Goal: Information Seeking & Learning: Find contact information

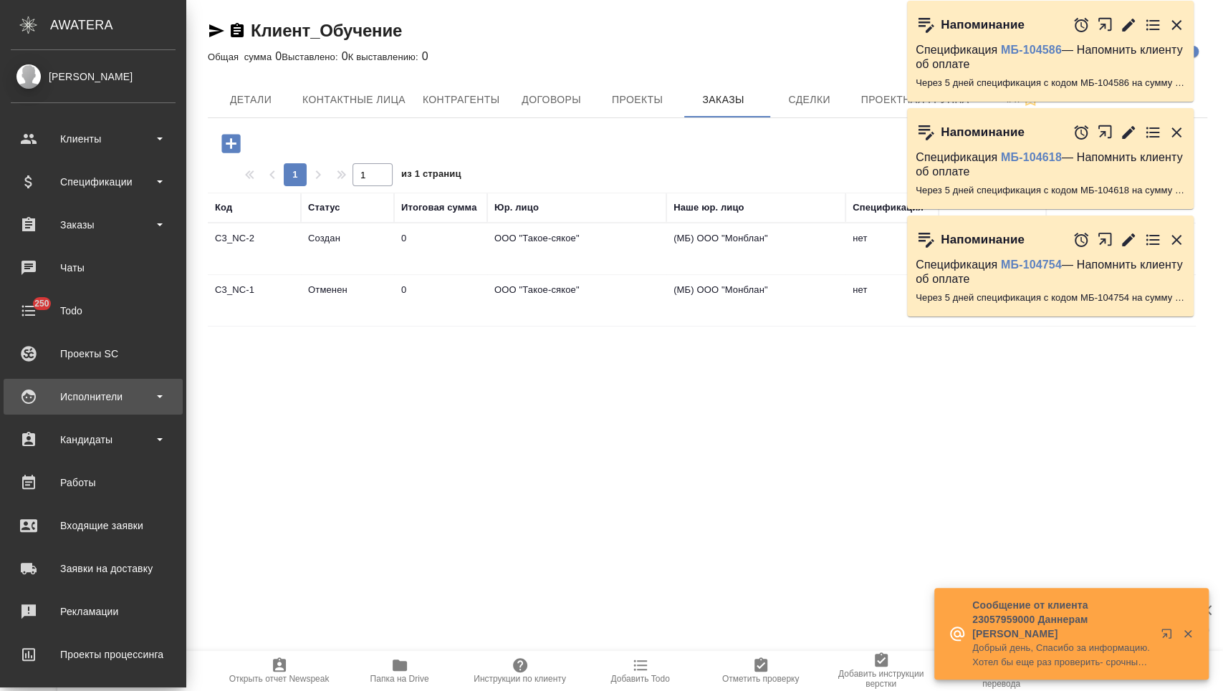
click at [105, 393] on div "Исполнители" at bounding box center [93, 396] width 165 height 21
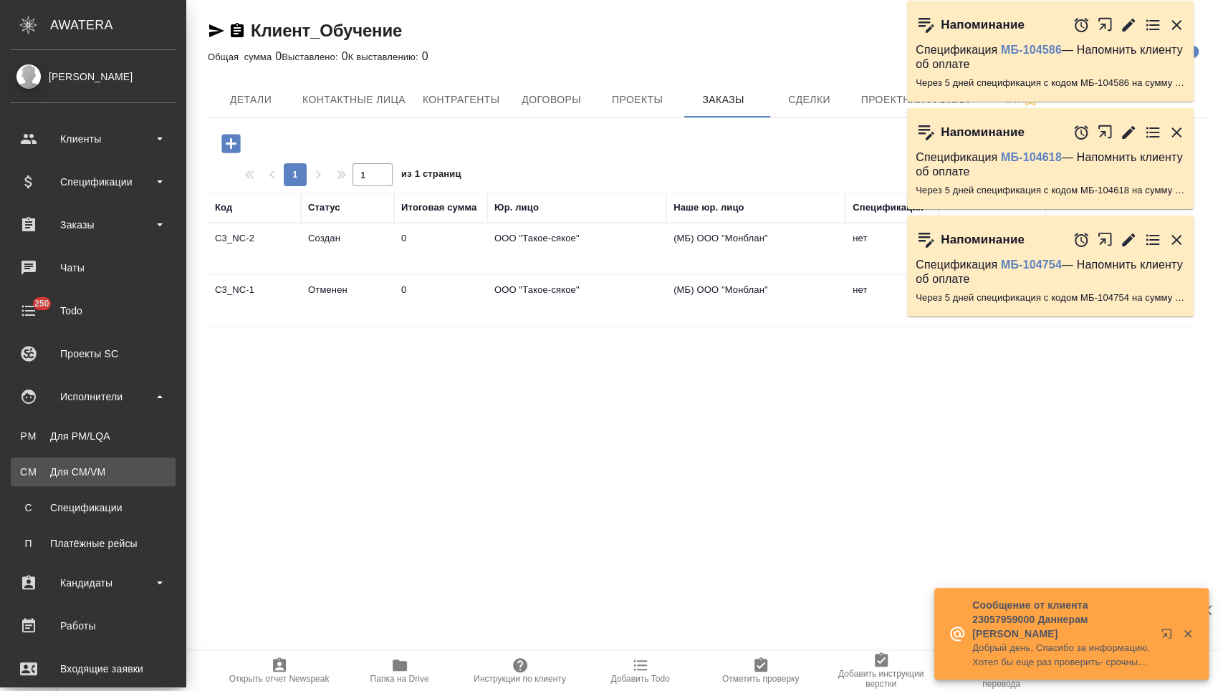
click at [89, 471] on div "Для CM/VM" at bounding box center [93, 472] width 150 height 14
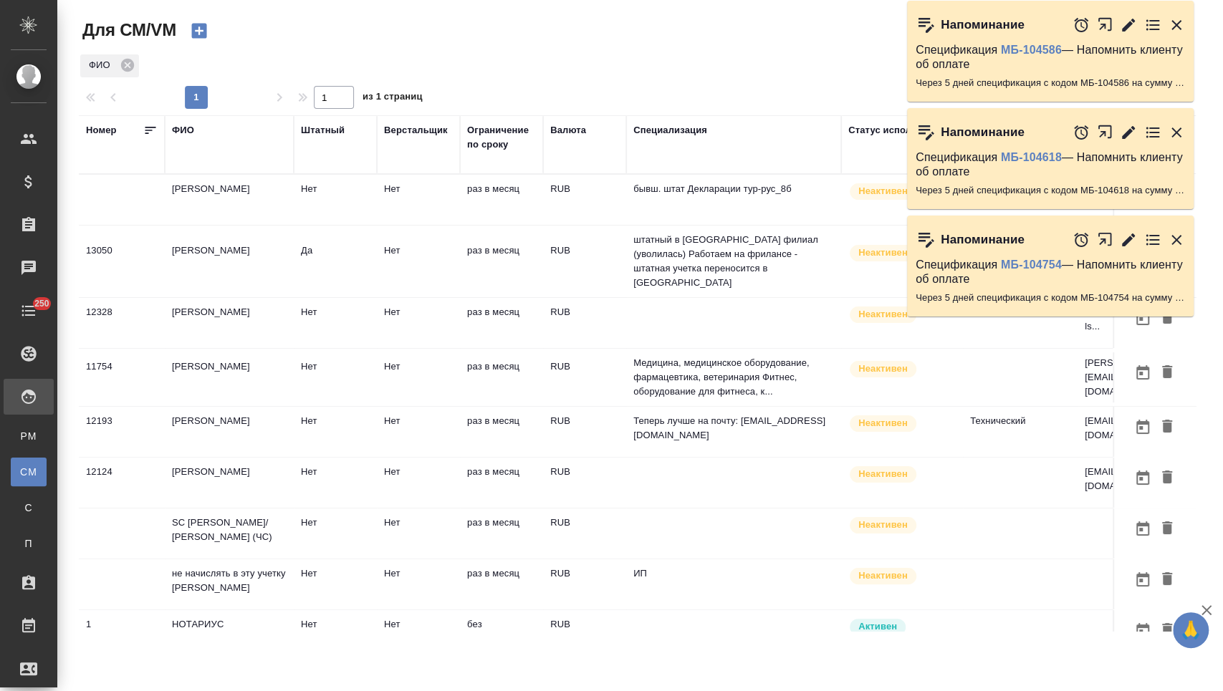
click at [188, 130] on div "ФИО" at bounding box center [183, 130] width 22 height 14
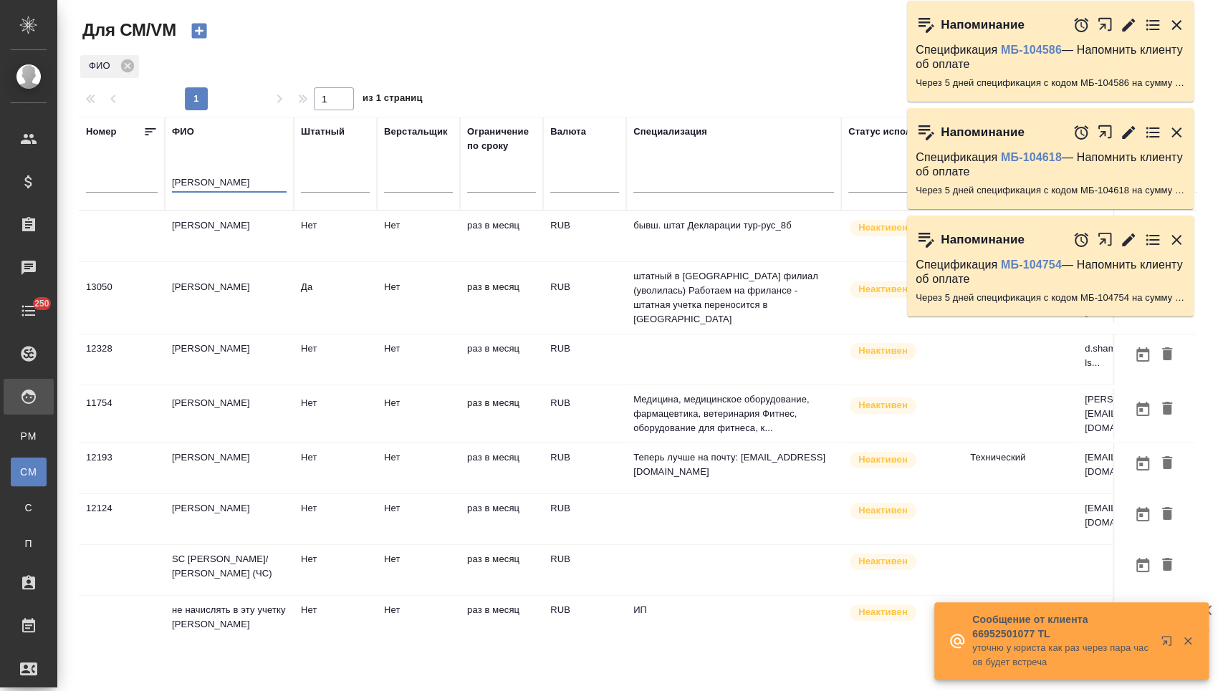
click at [203, 183] on input "[PERSON_NAME]" at bounding box center [229, 184] width 115 height 18
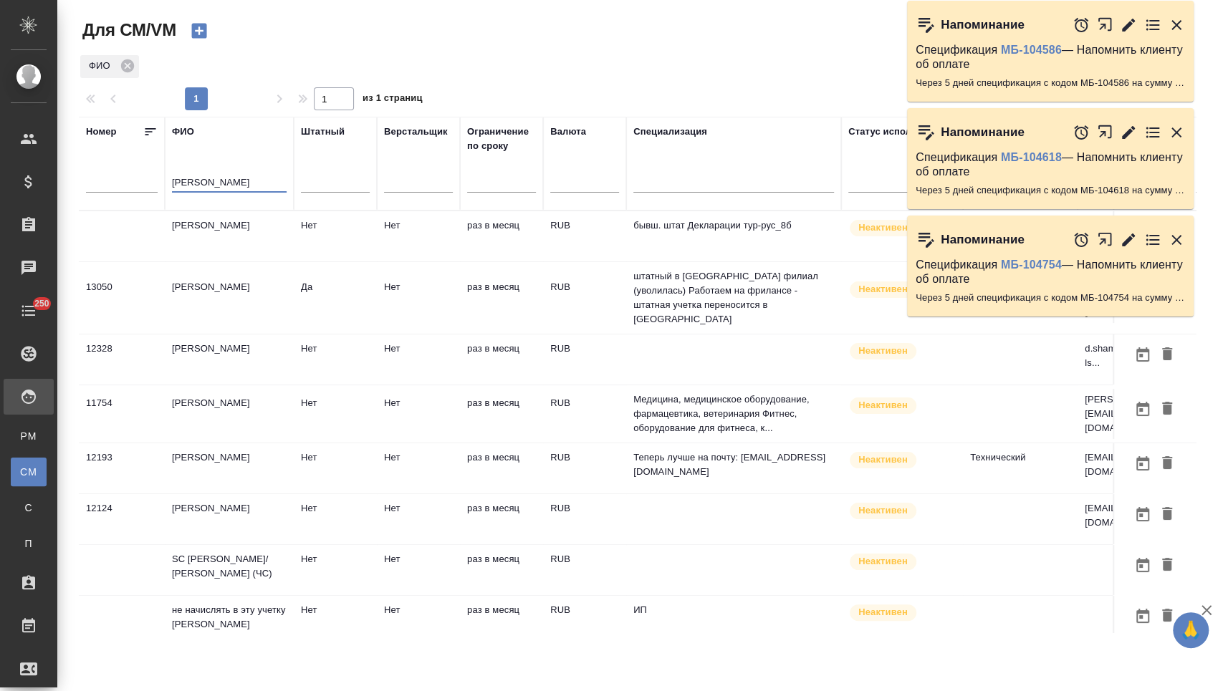
click at [193, 181] on input "[PERSON_NAME]" at bounding box center [229, 184] width 115 height 18
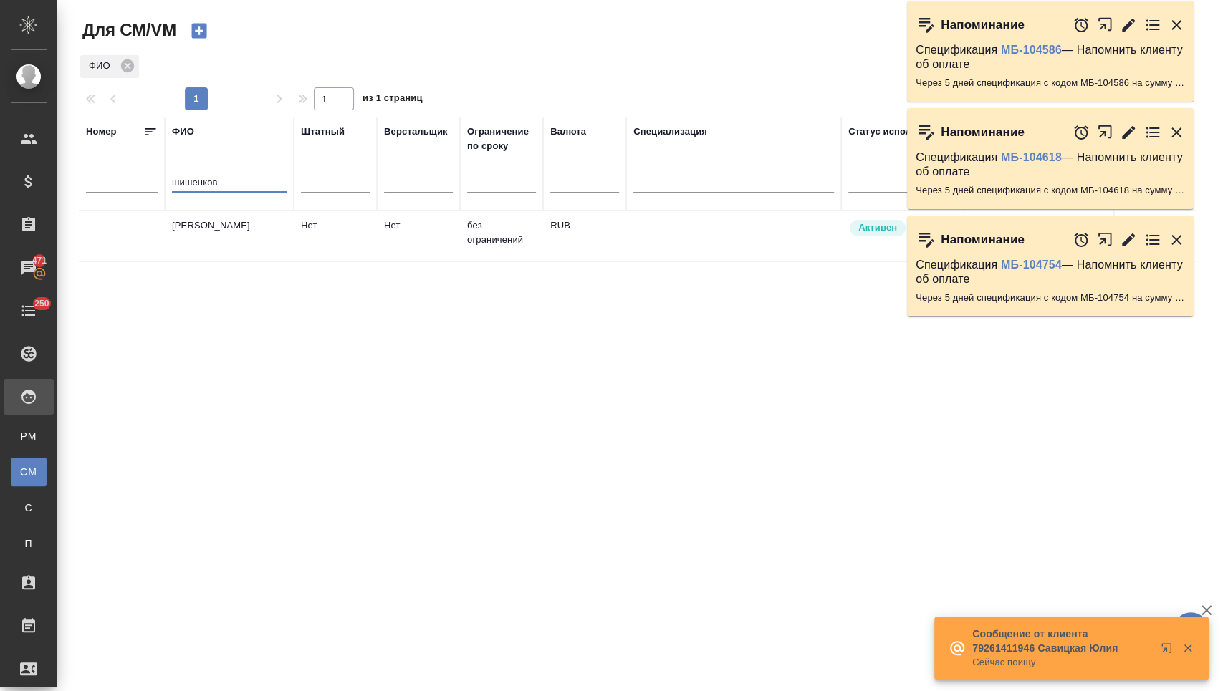
type input "шишенков"
click at [214, 245] on td "[PERSON_NAME]" at bounding box center [229, 236] width 129 height 50
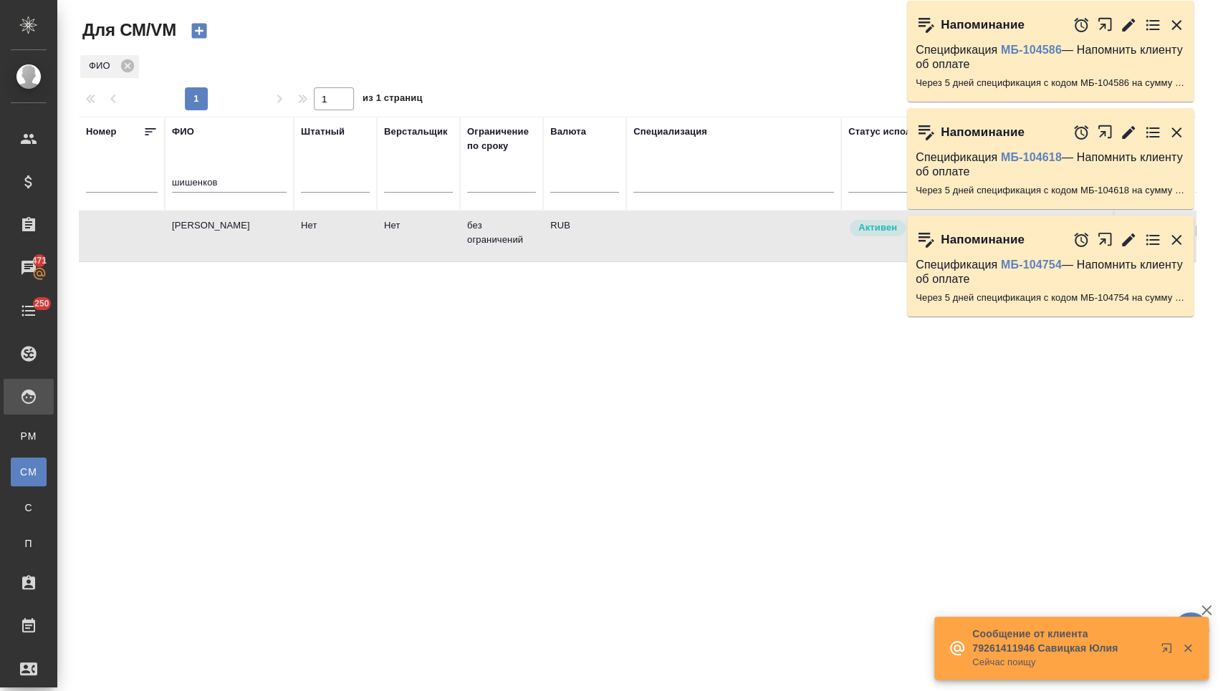
click at [214, 245] on td "[PERSON_NAME]" at bounding box center [229, 236] width 129 height 50
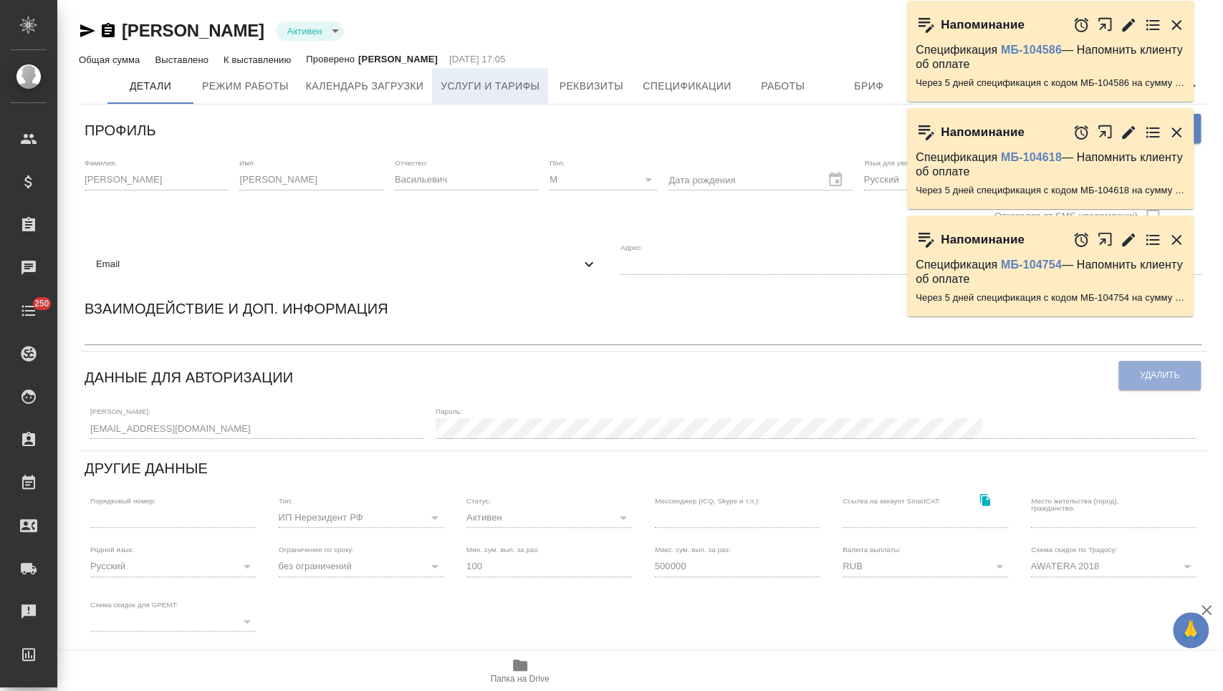
click at [537, 90] on span "Услуги и тарифы" at bounding box center [490, 86] width 99 height 18
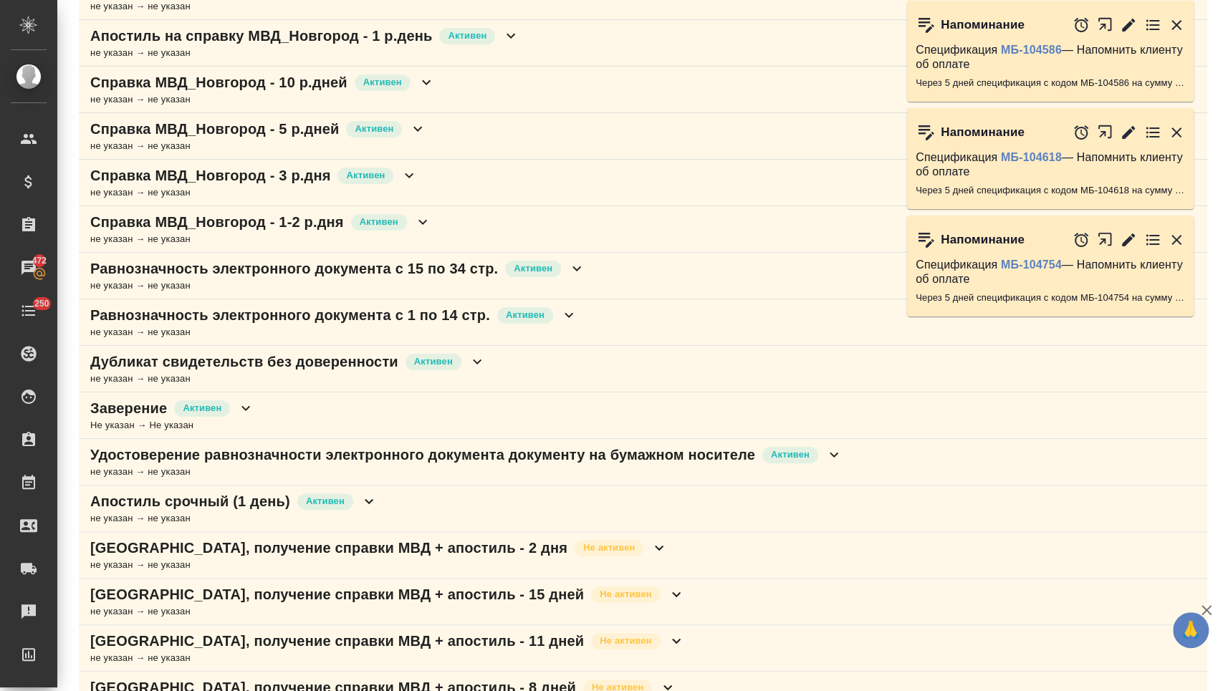
scroll to position [399, 0]
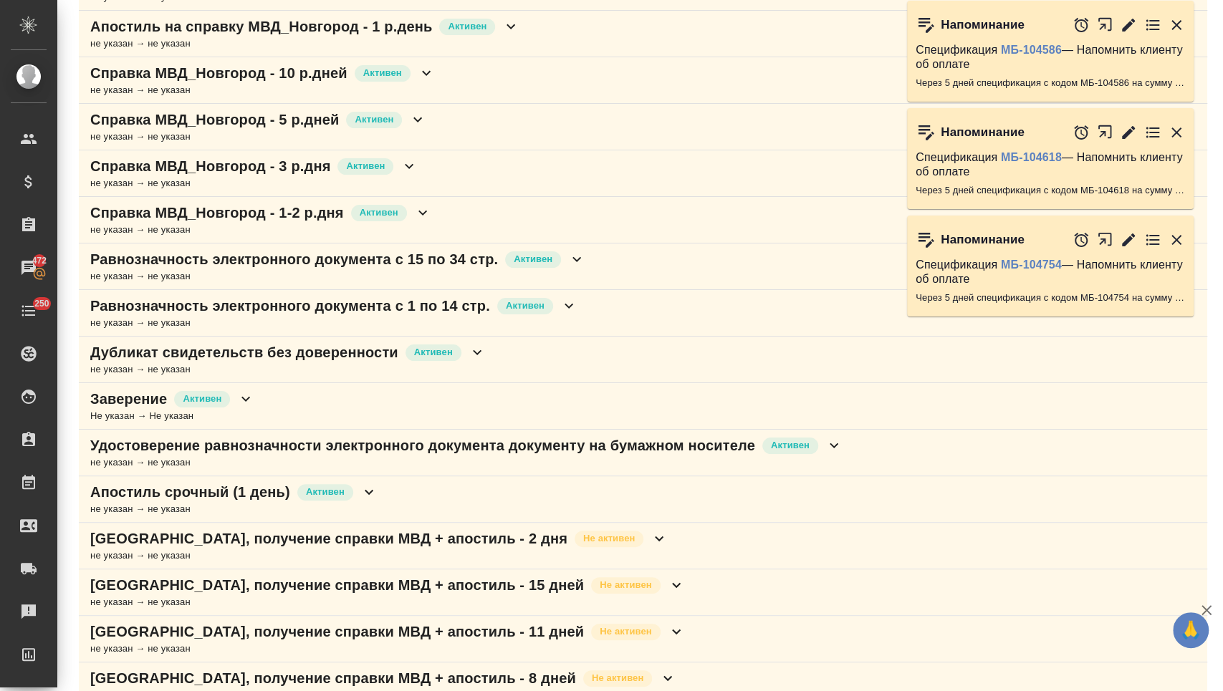
click at [244, 403] on icon at bounding box center [245, 398] width 17 height 17
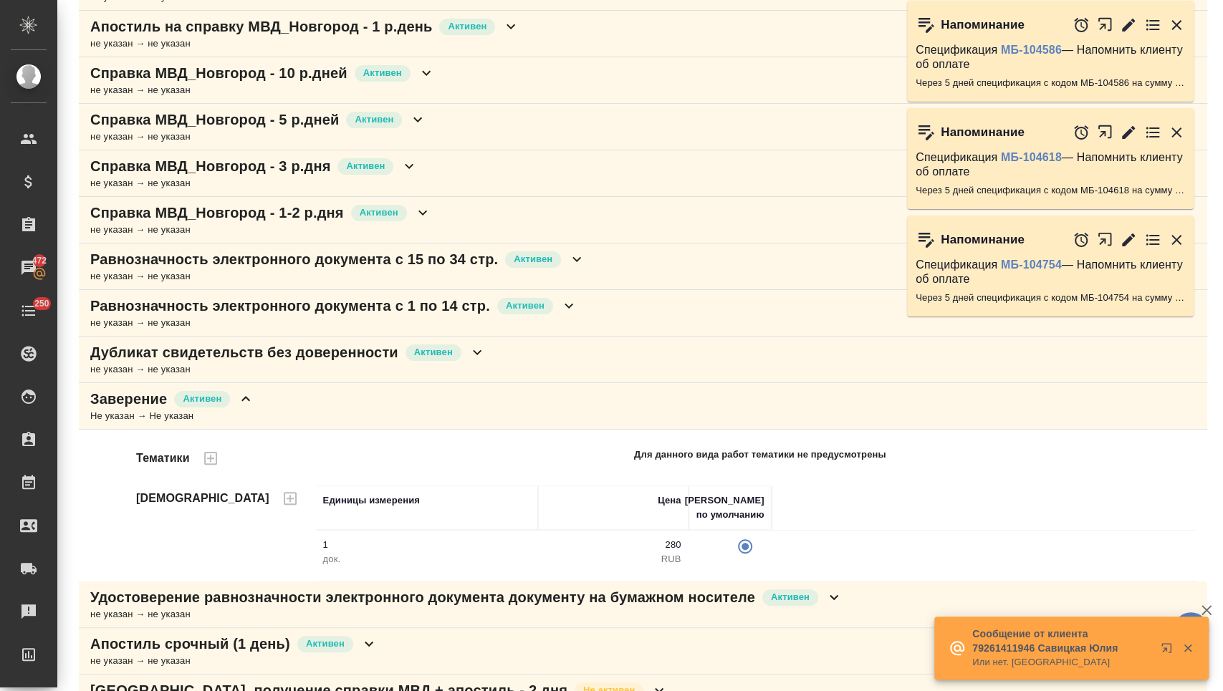
click at [249, 392] on icon at bounding box center [245, 398] width 17 height 17
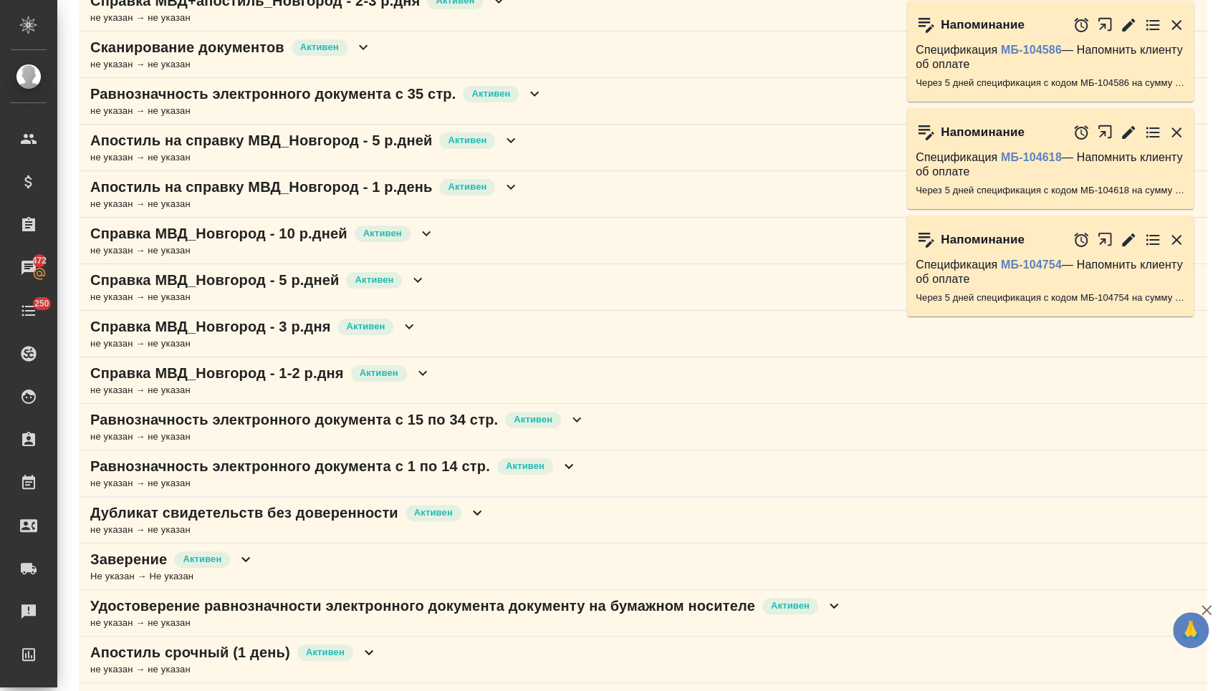
scroll to position [0, 0]
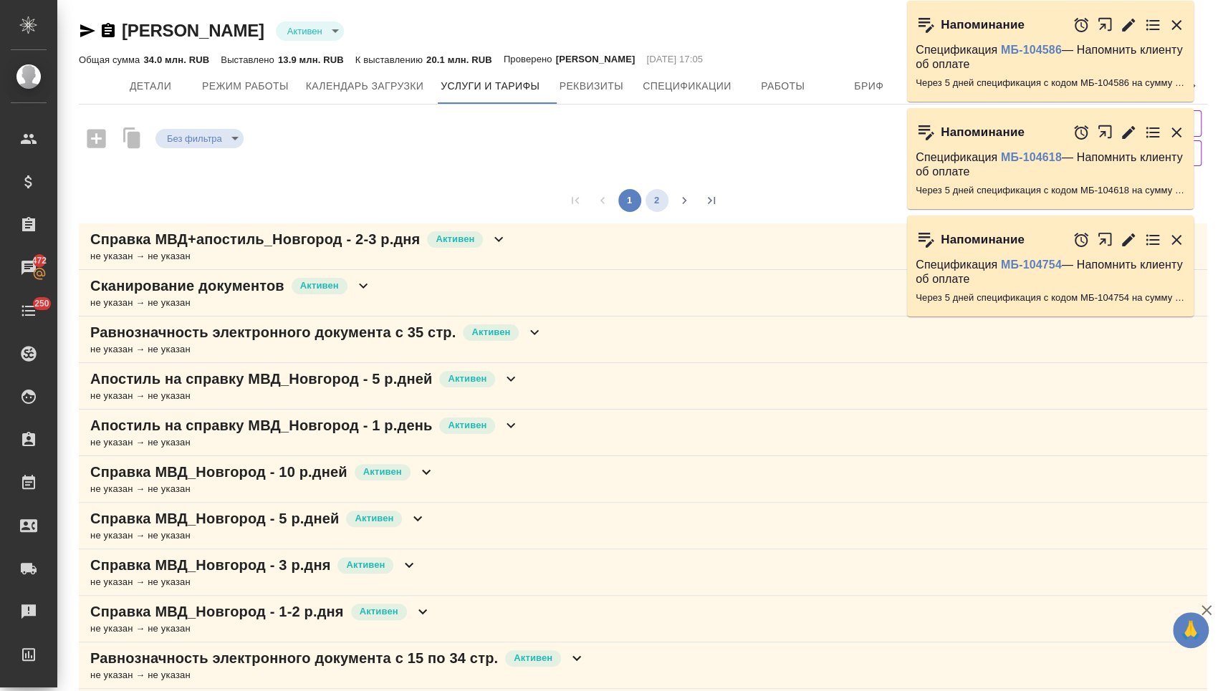
click at [657, 193] on button "2" at bounding box center [656, 200] width 23 height 23
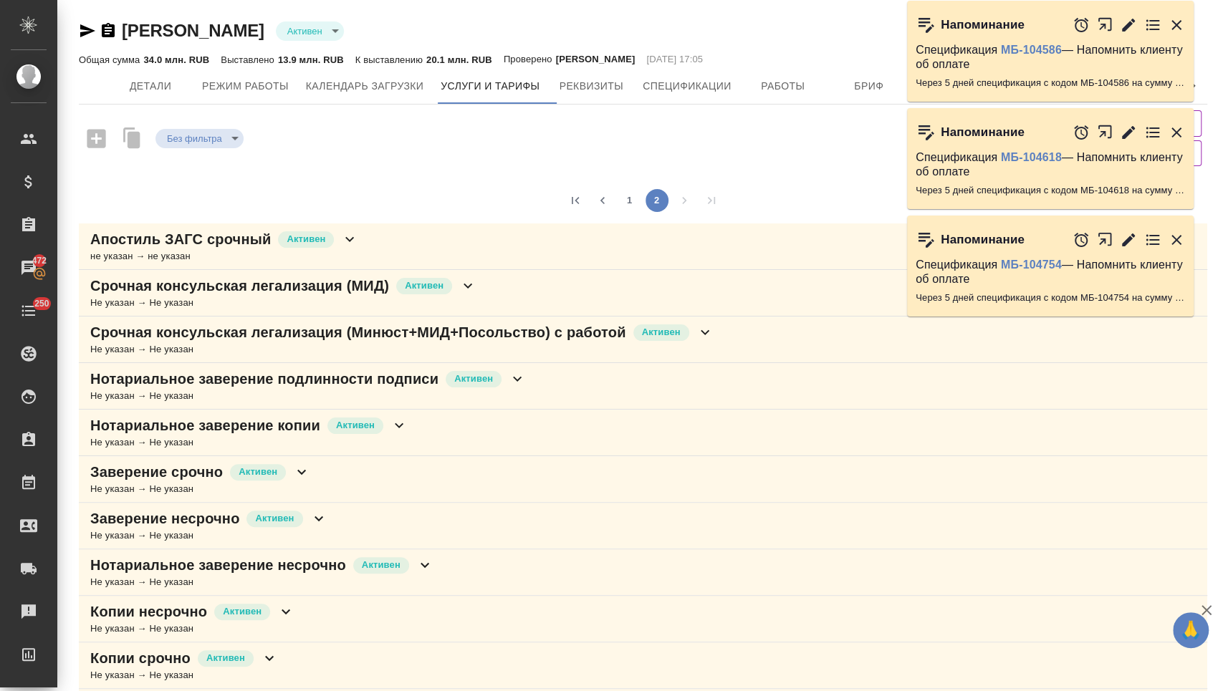
click at [398, 427] on icon at bounding box center [398, 425] width 17 height 17
